Goal: Check status

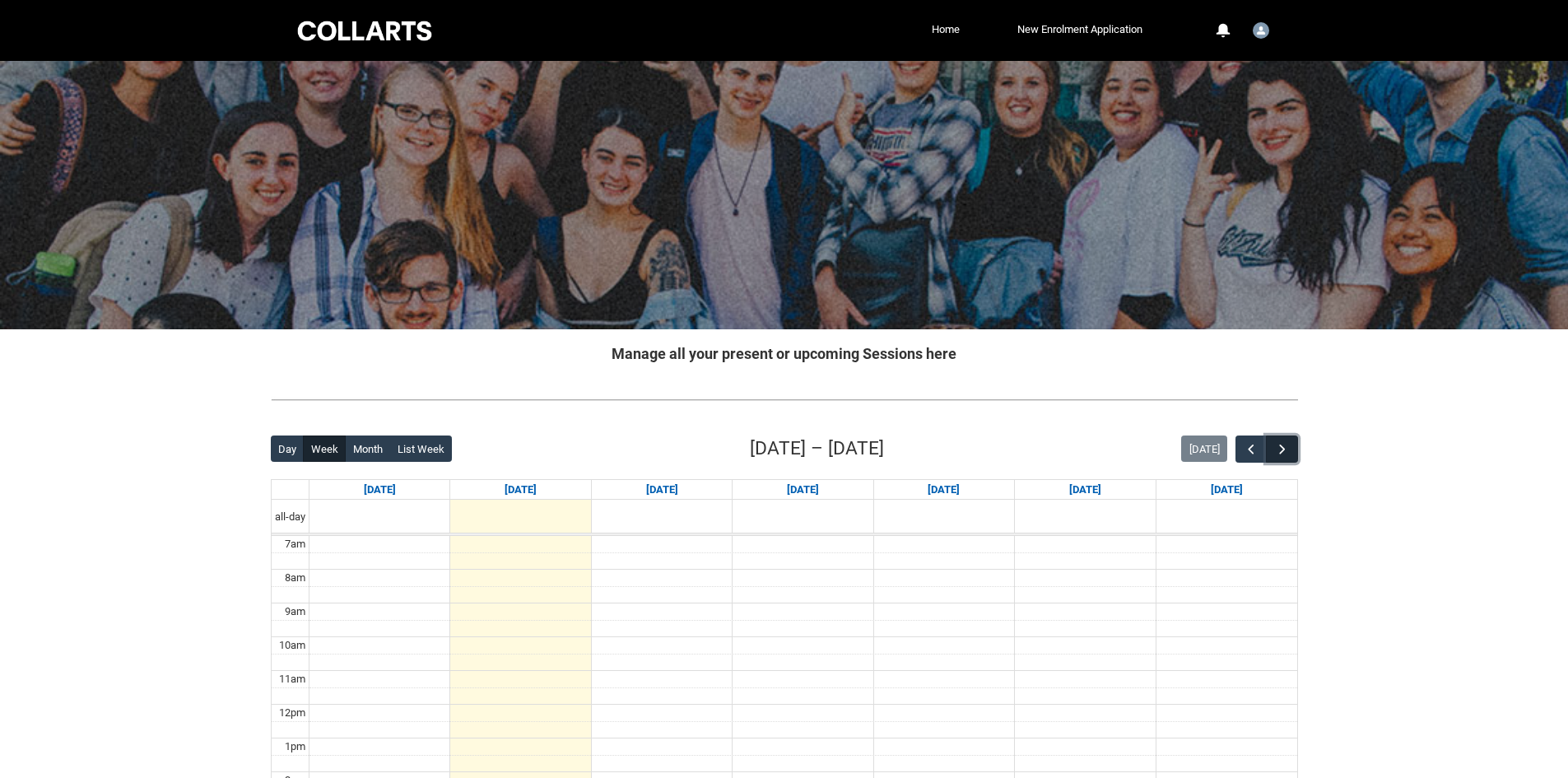
click at [1287, 447] on span "button" at bounding box center [1283, 450] width 16 height 16
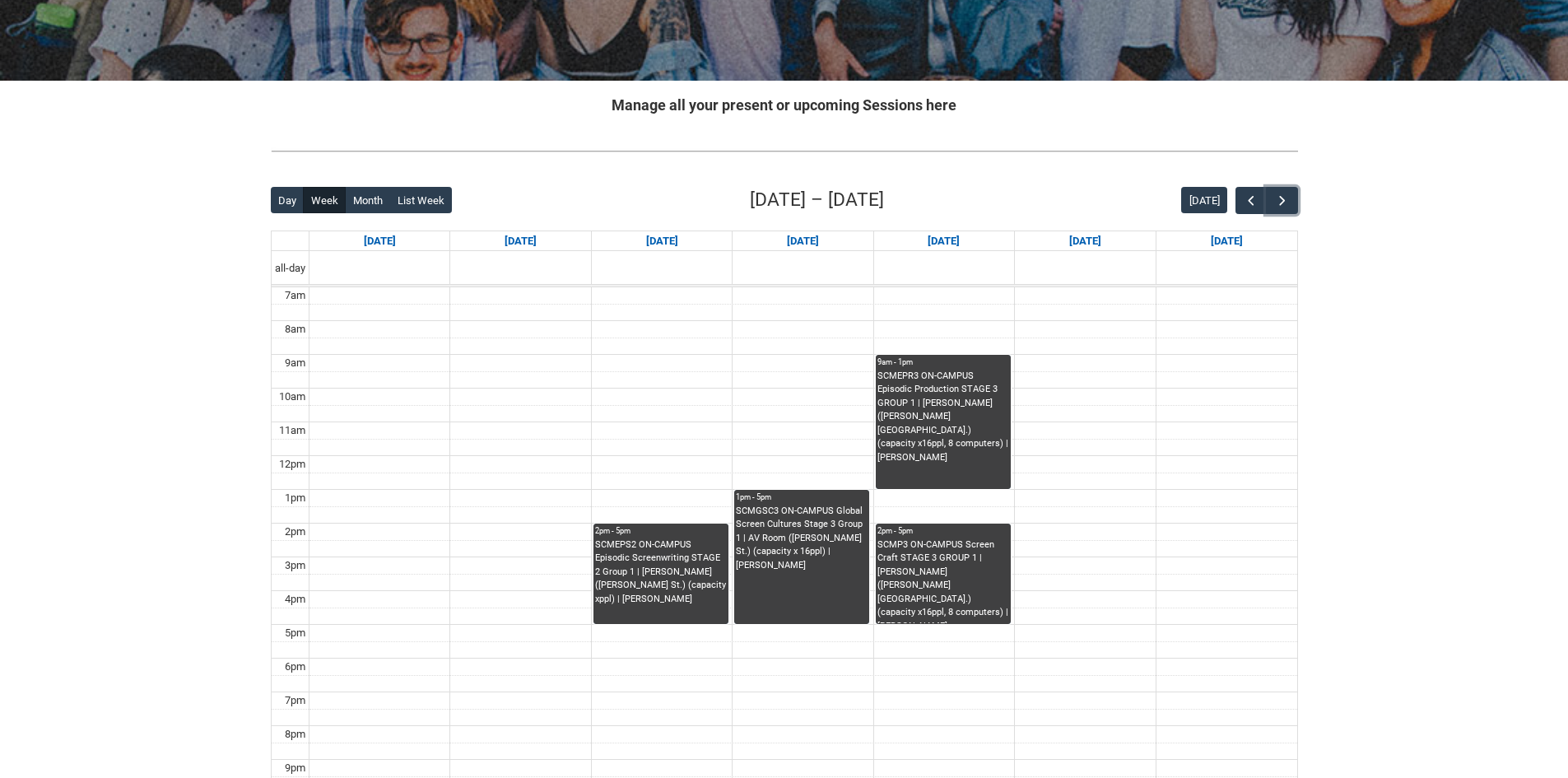
scroll to position [247, 0]
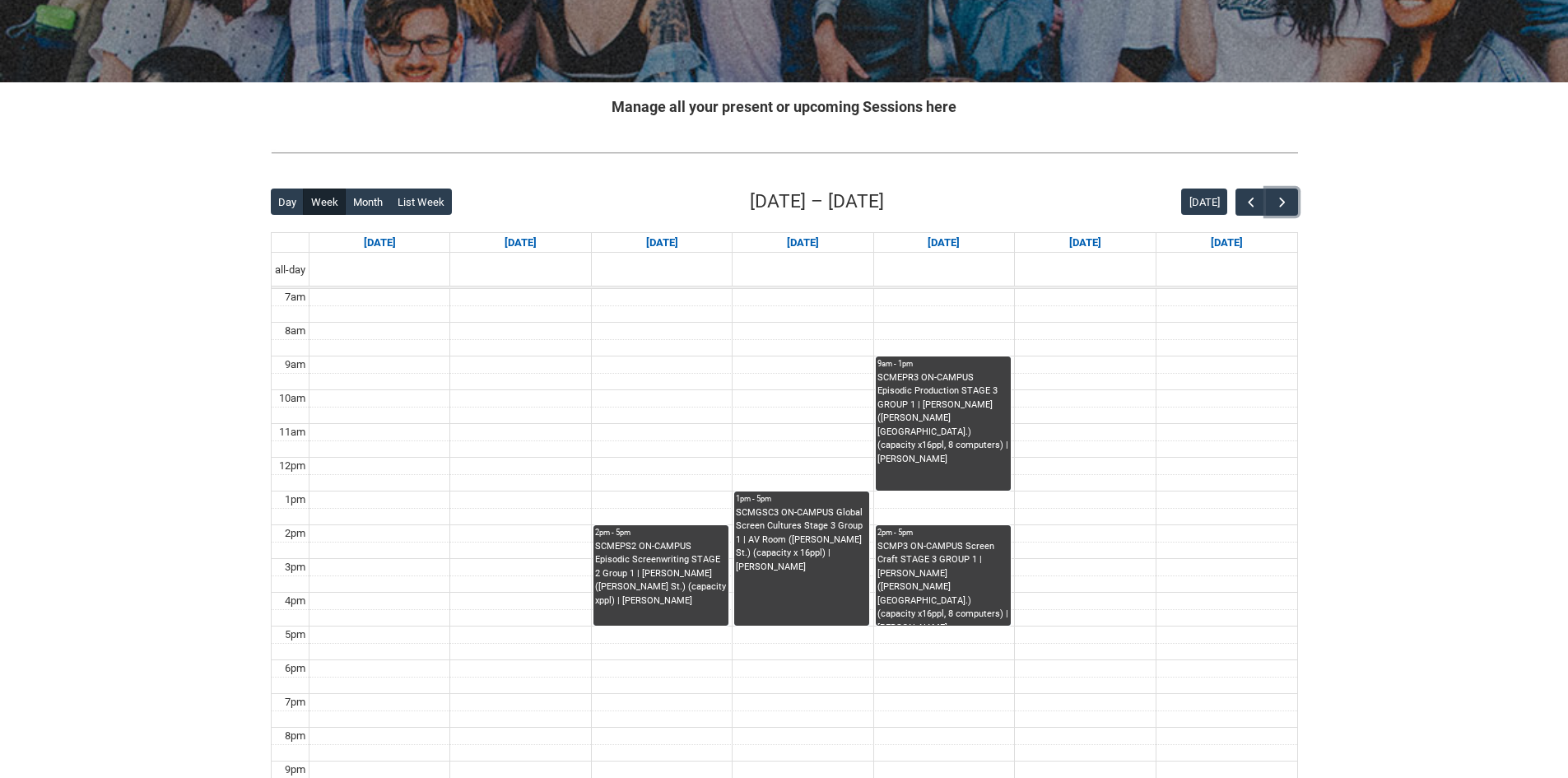
click at [678, 552] on div "SCMEPS2 ON-CAMPUS Episodic Screenwriting STAGE 2 Group 1 | De Wolfe (Cromwell S…" at bounding box center [661, 574] width 132 height 69
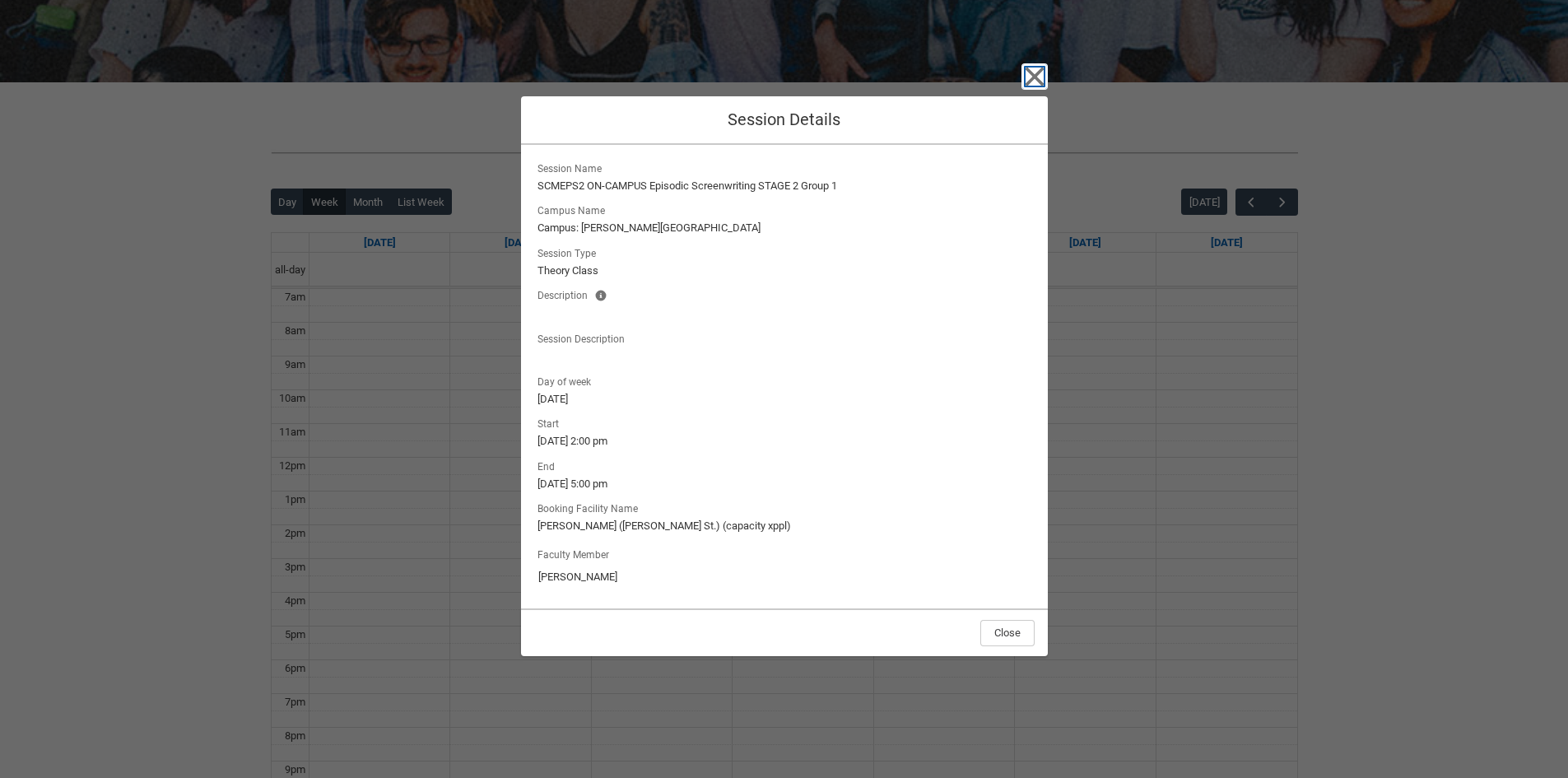
click at [1038, 76] on icon "button" at bounding box center [1034, 76] width 27 height 27
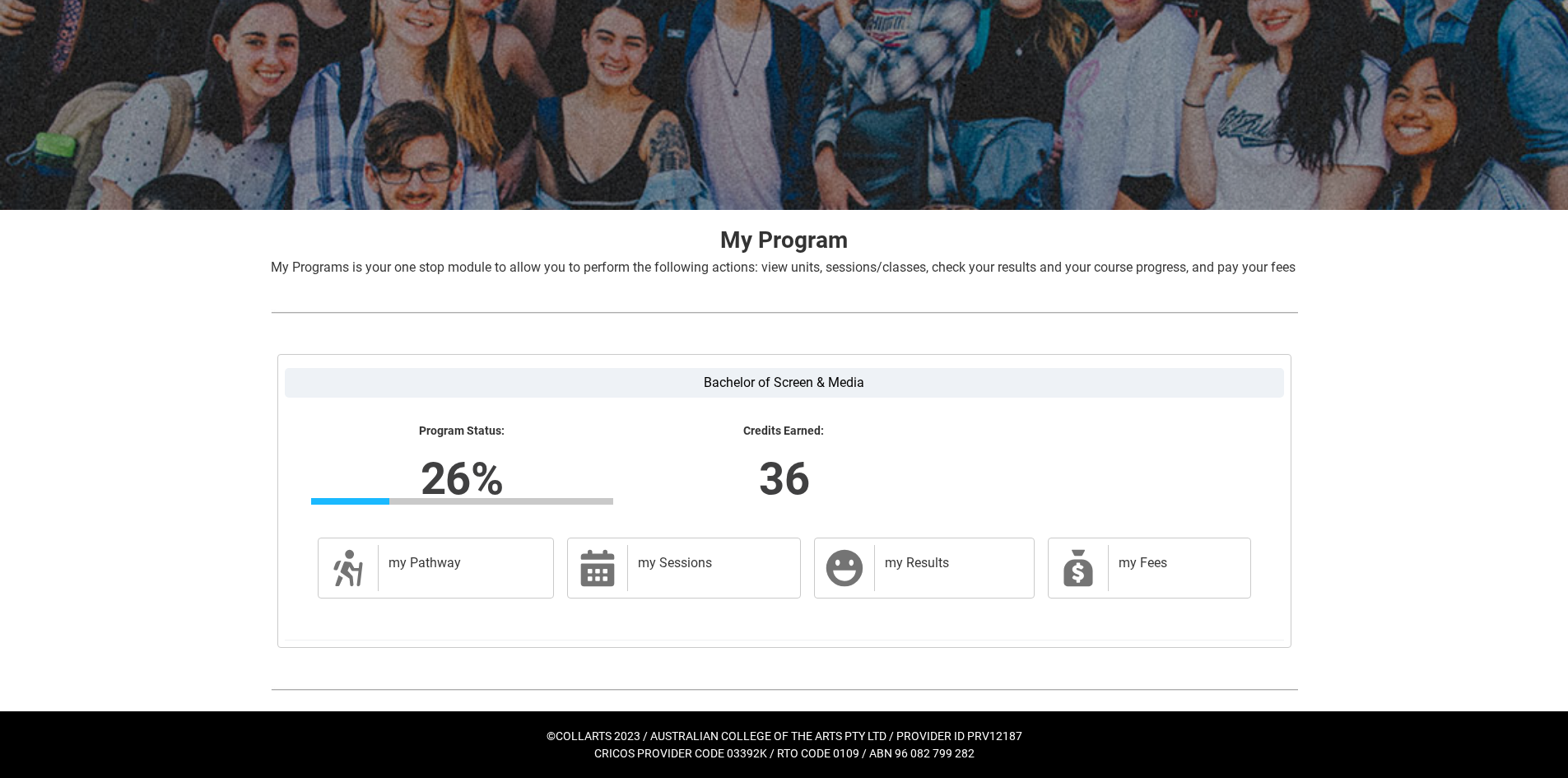
scroll to position [139, 0]
click at [916, 574] on div "my Results" at bounding box center [950, 568] width 153 height 46
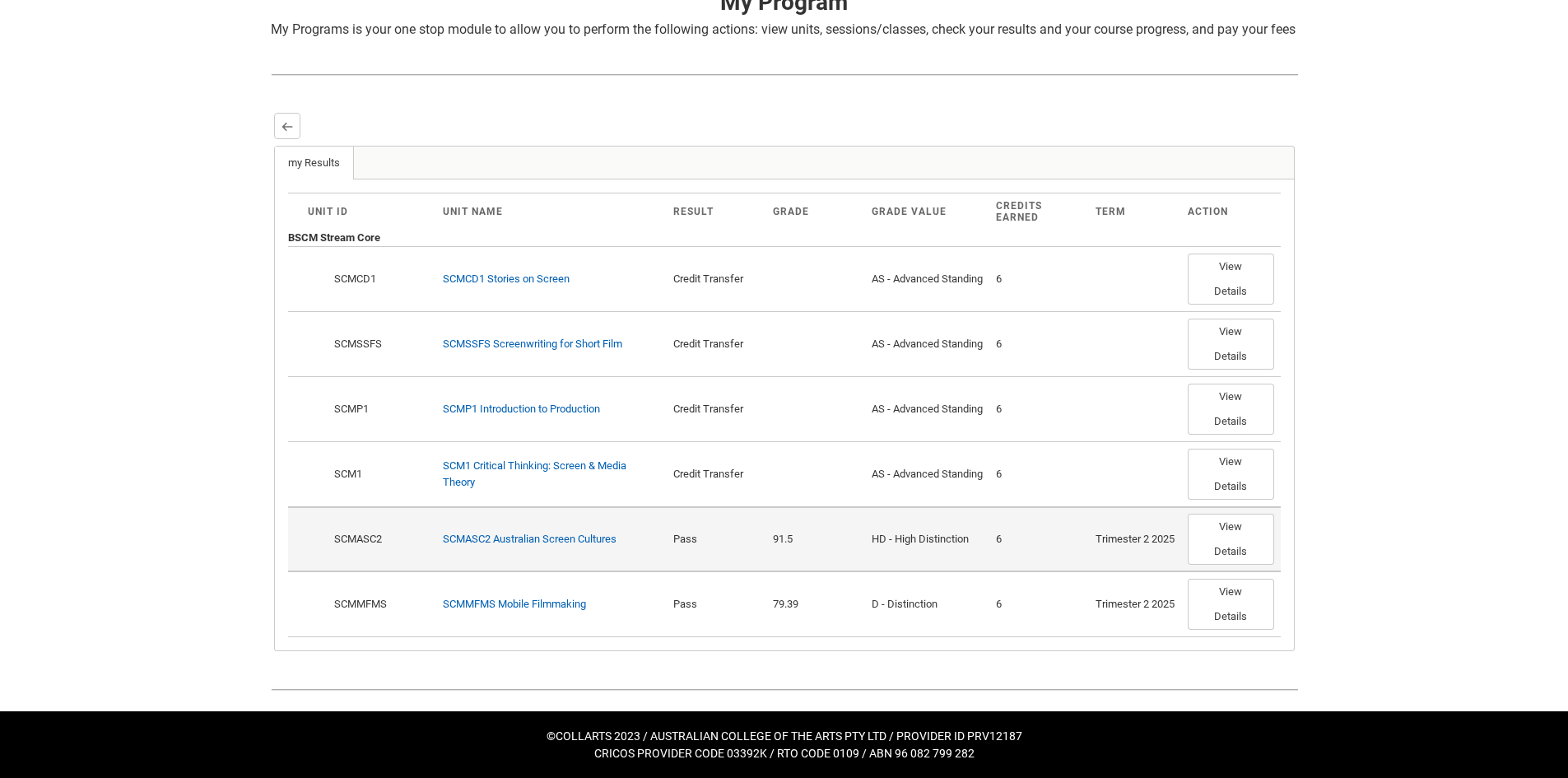
scroll to position [377, 0]
click at [1225, 529] on button "View Details" at bounding box center [1231, 539] width 87 height 51
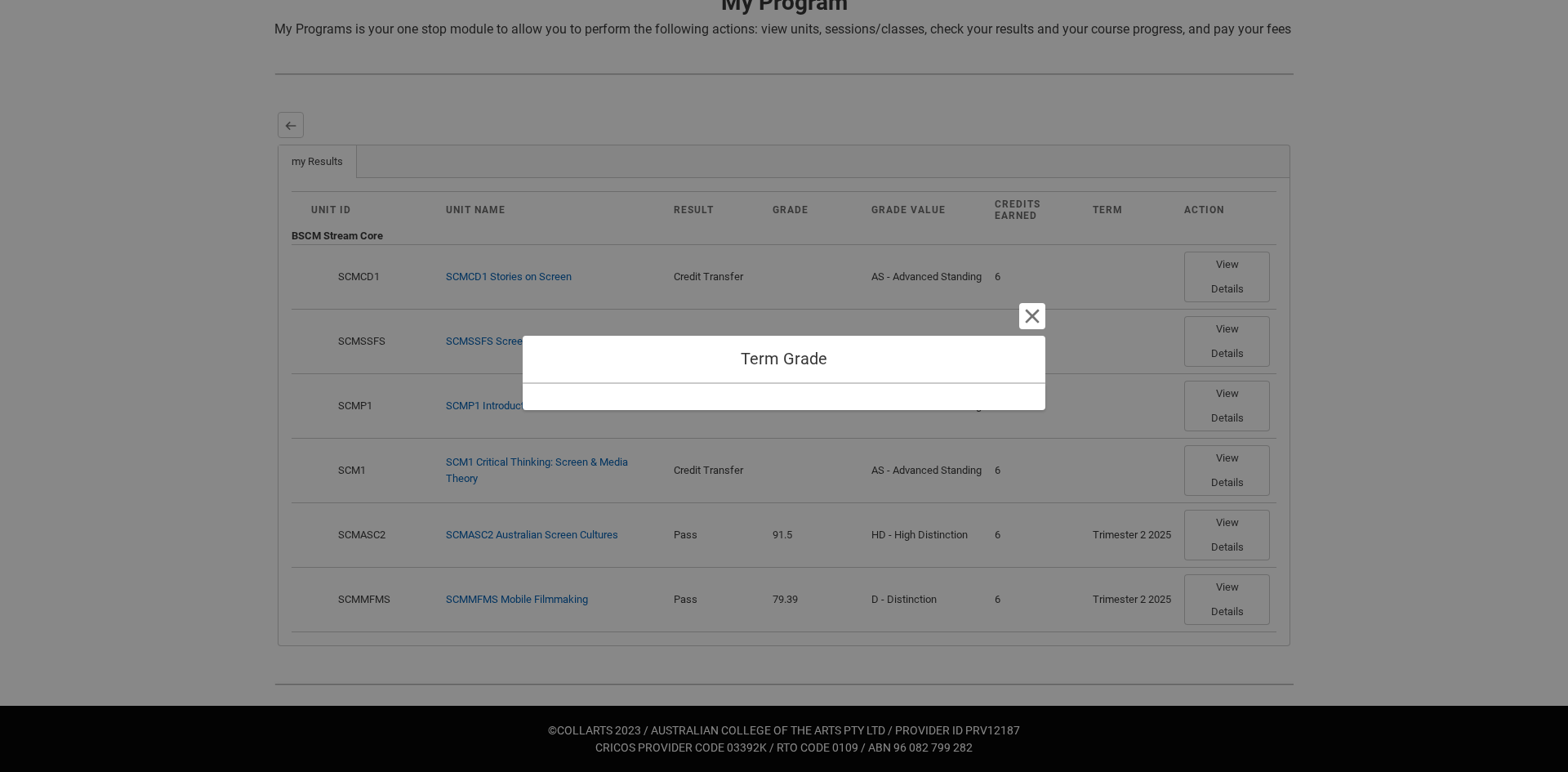
click at [818, 364] on h1 "Term Grade" at bounding box center [784, 358] width 496 height 21
click at [1037, 311] on button "Cancel and close" at bounding box center [1032, 316] width 26 height 26
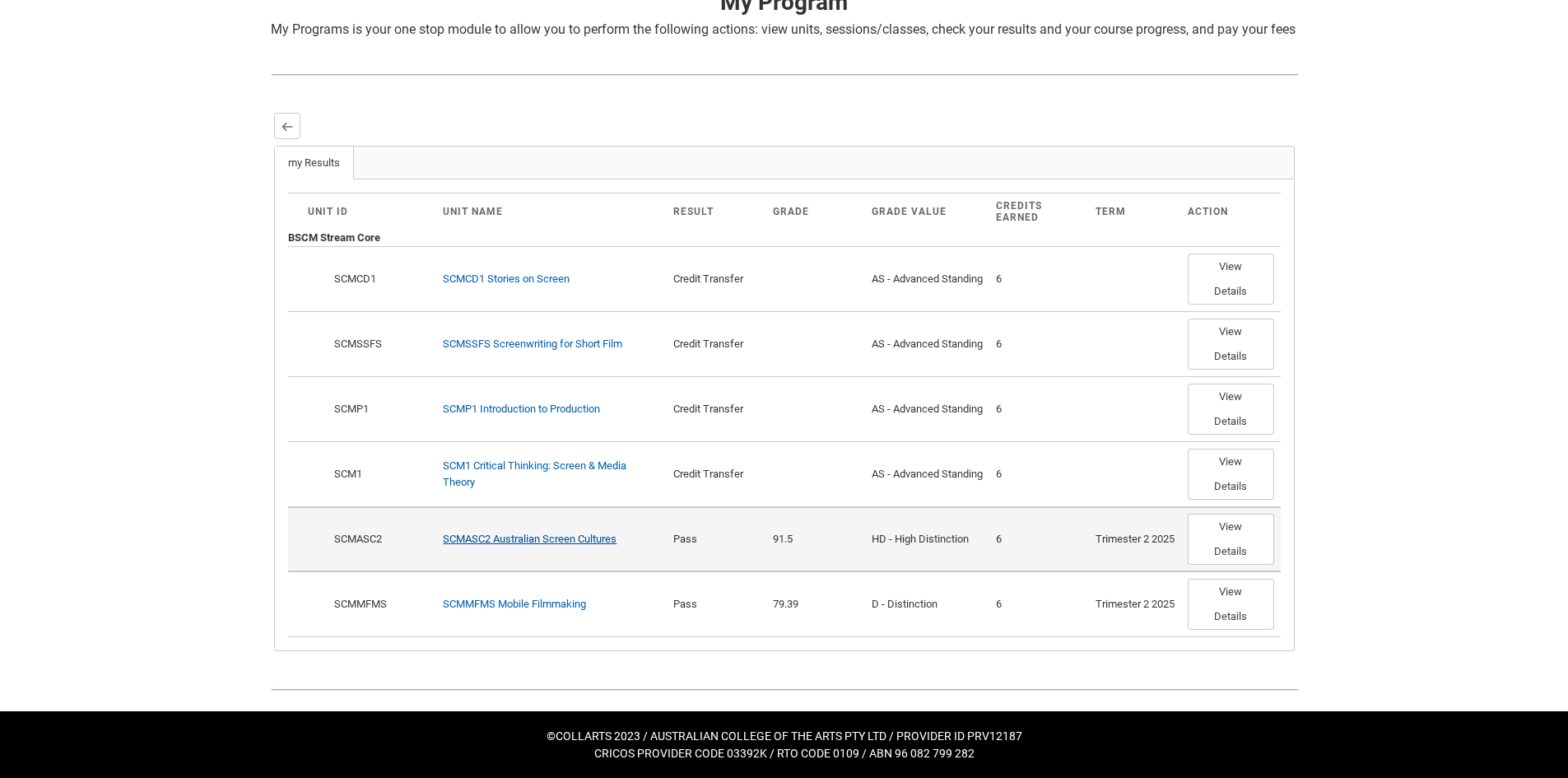
click at [555, 542] on link "SCMASC2 Australian Screen Cultures" at bounding box center [529, 539] width 174 height 13
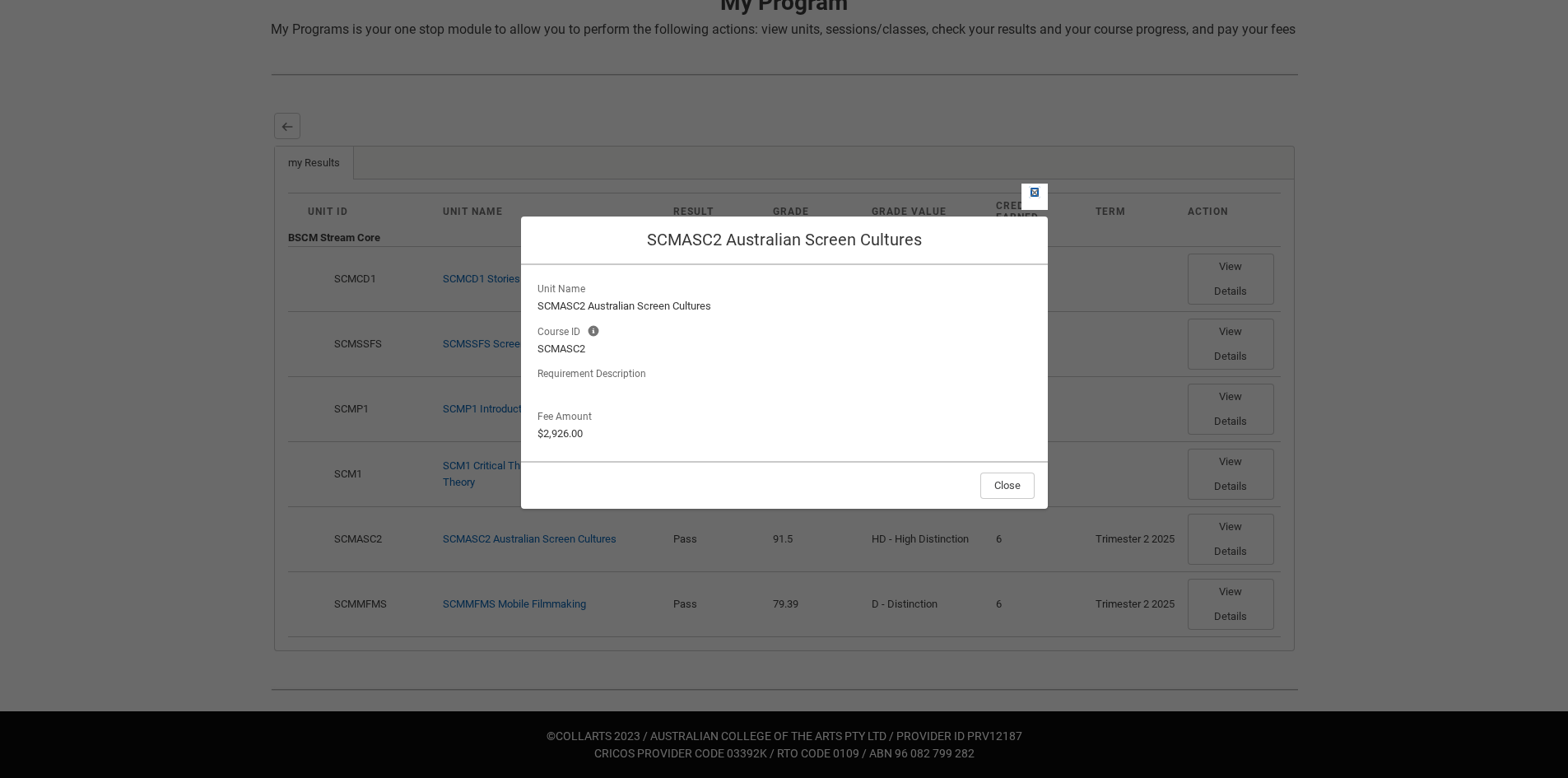
click at [1030, 189] on lightning-primitive-icon "button" at bounding box center [1034, 192] width 12 height 13
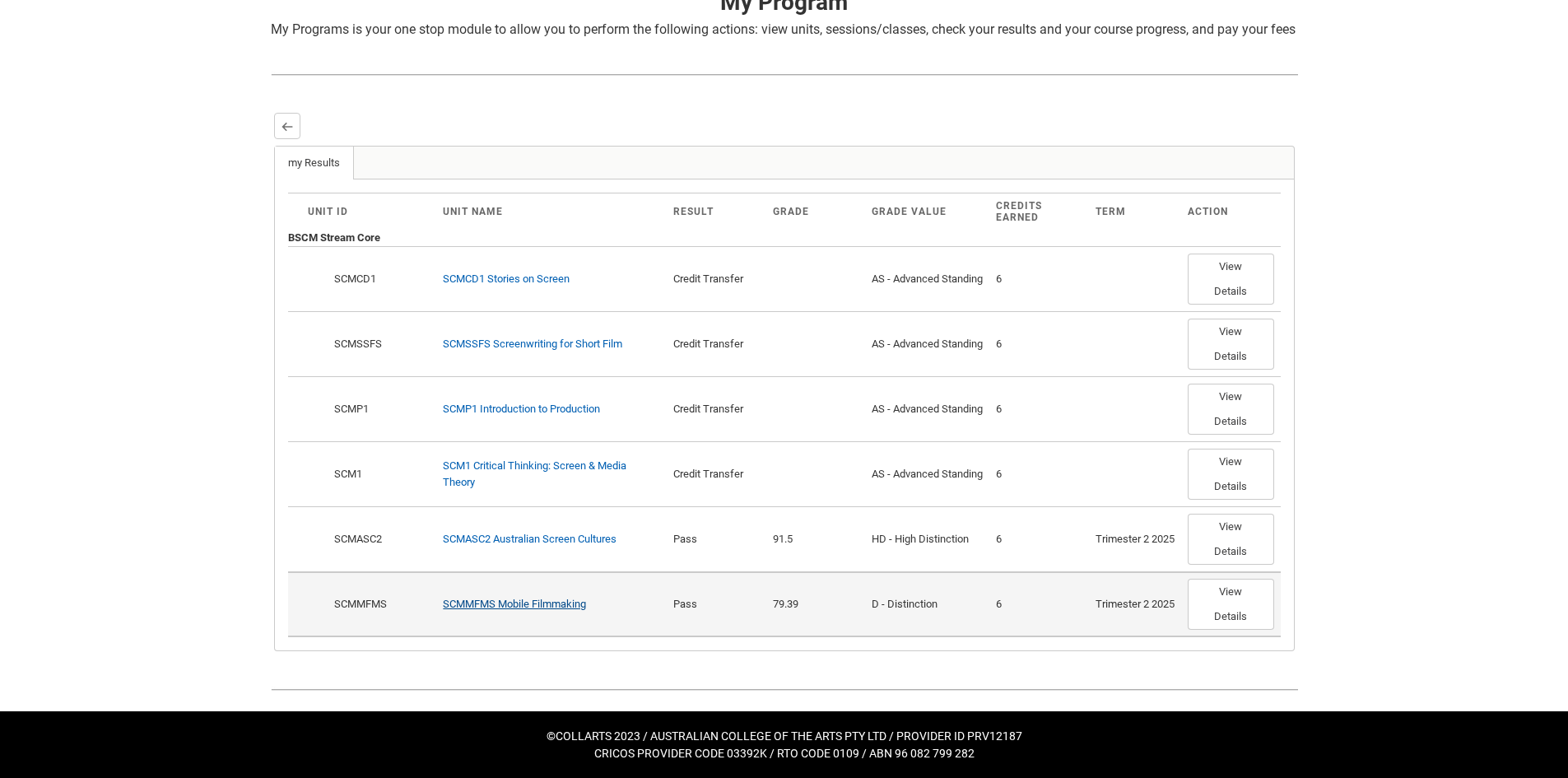
click at [549, 606] on link "SCMMFMS Mobile Filmmaking" at bounding box center [514, 604] width 144 height 13
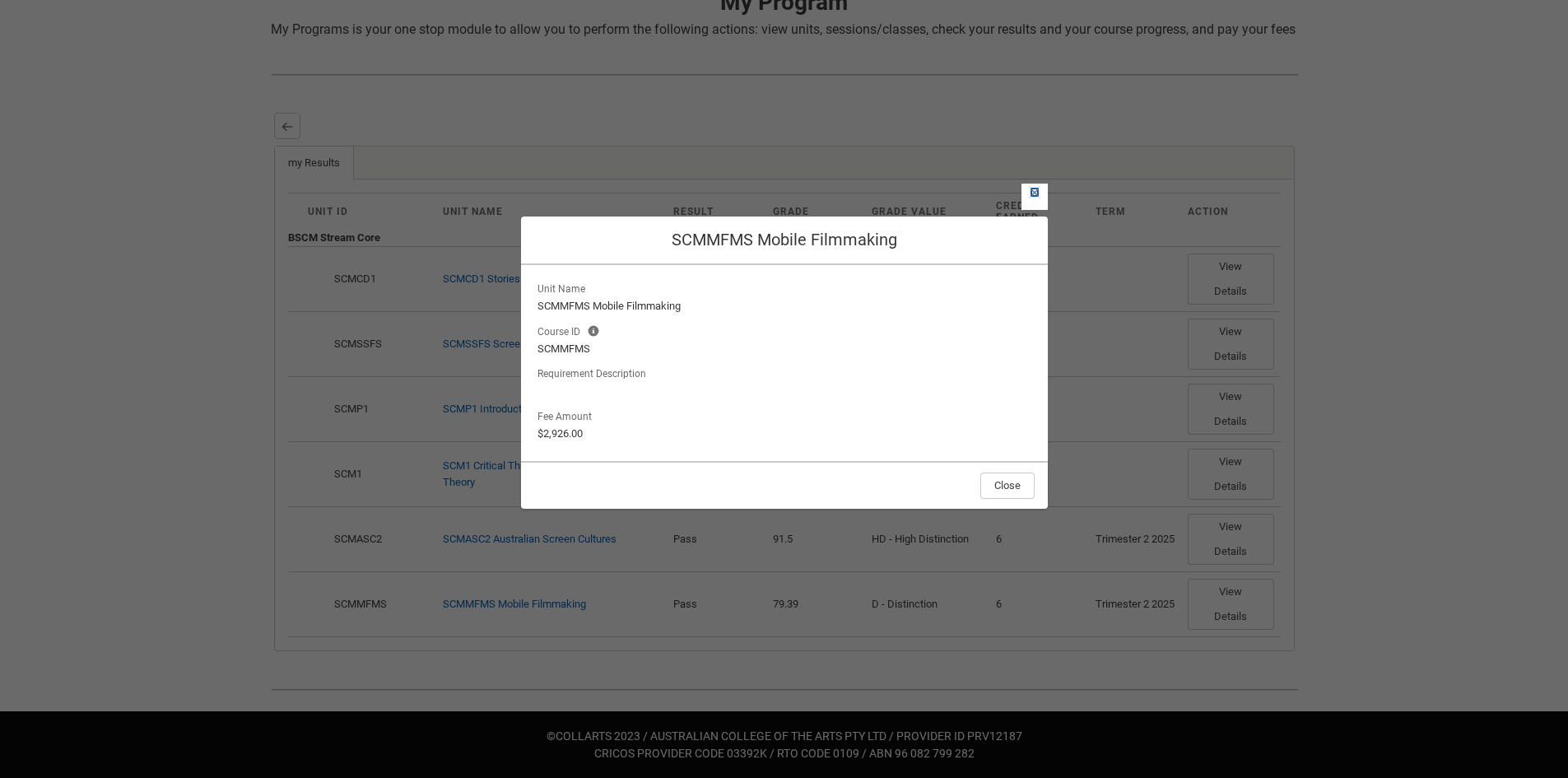
click at [1036, 194] on lightning-primitive-icon "button" at bounding box center [1034, 192] width 12 height 13
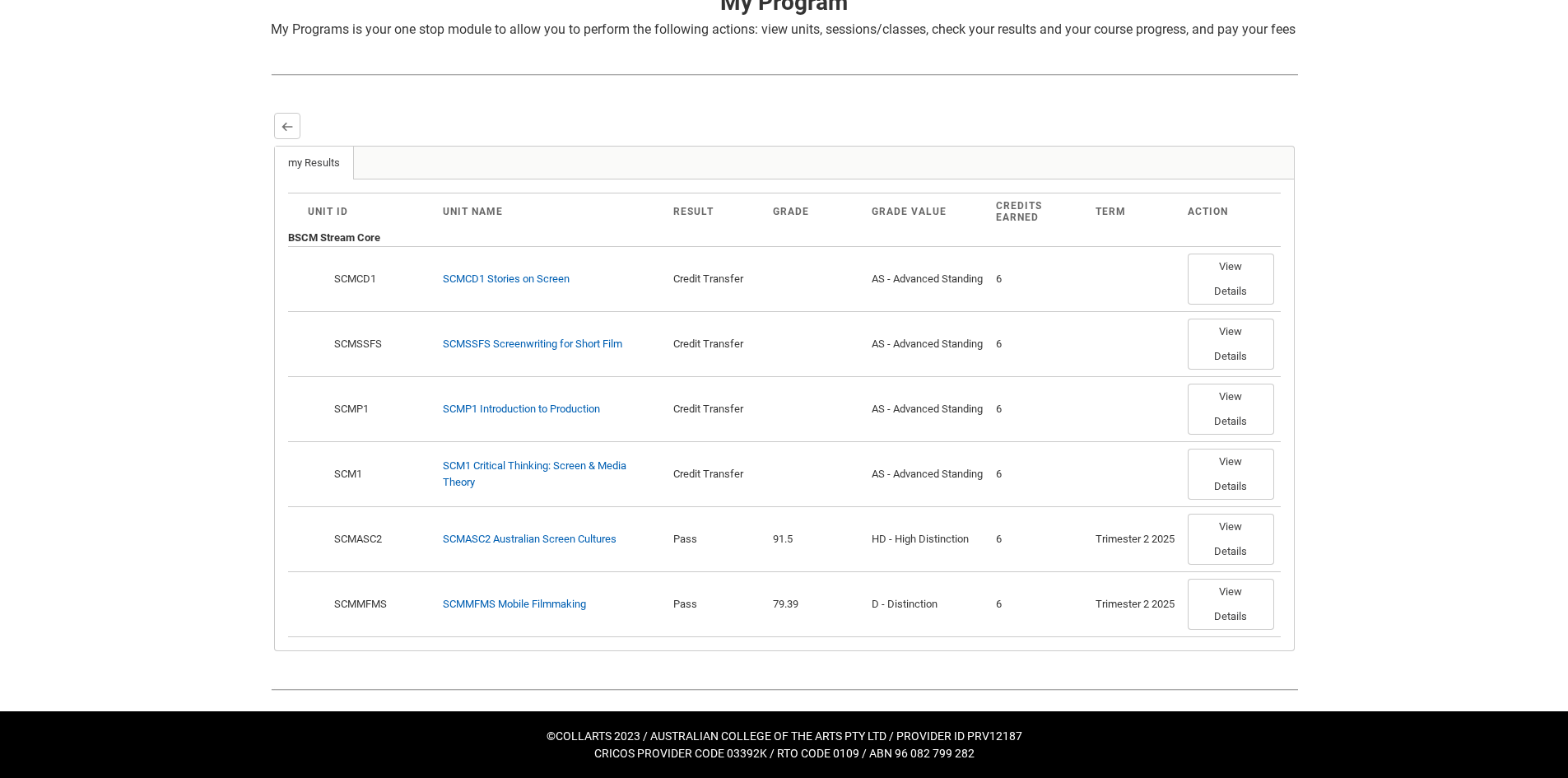
drag, startPoint x: 1352, startPoint y: 624, endPoint x: 1356, endPoint y: 560, distance: 64.1
click at [1352, 609] on div "Skip to Main Content Collarts Education Community Home New Enrolment Applicatio…" at bounding box center [784, 210] width 1568 height 1135
